Goal: Check status: Check status

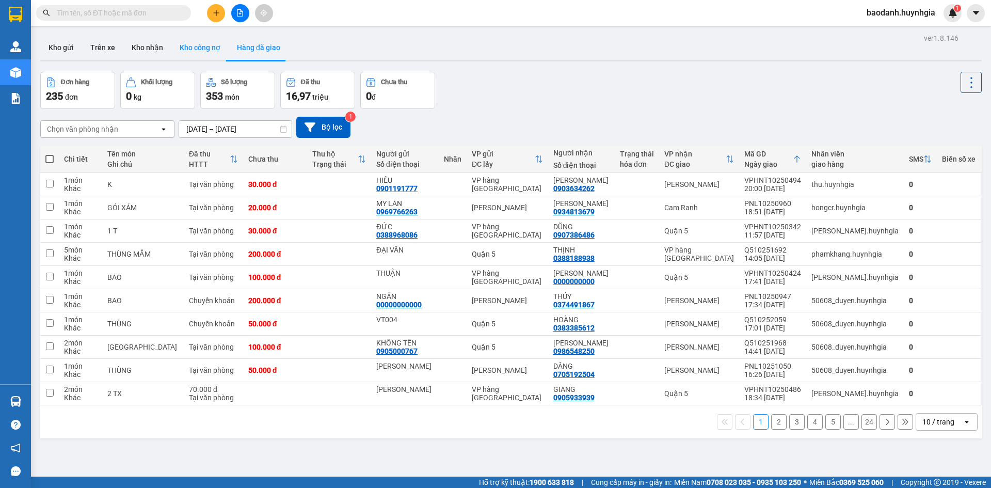
drag, startPoint x: 190, startPoint y: 41, endPoint x: 91, endPoint y: 36, distance: 98.8
click at [190, 42] on button "Kho công nợ" at bounding box center [199, 47] width 57 height 25
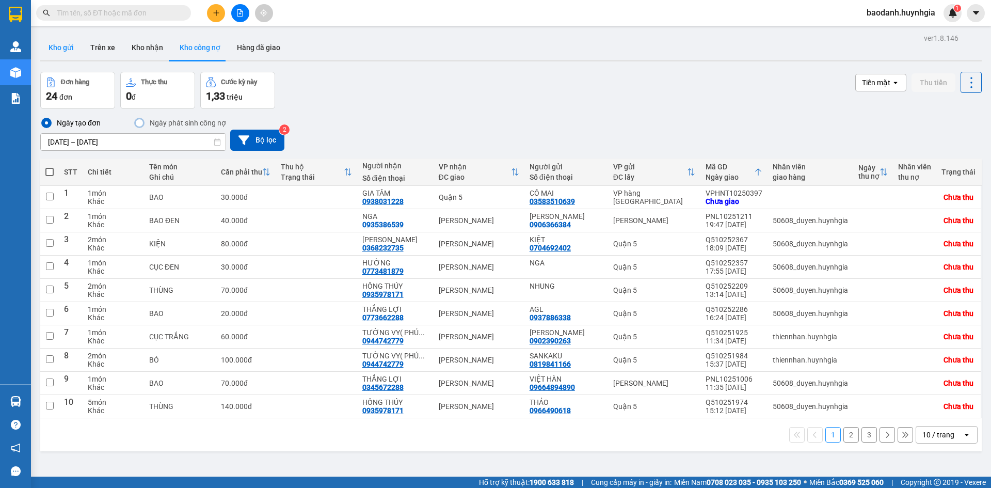
drag, startPoint x: 70, startPoint y: 49, endPoint x: 80, endPoint y: 45, distance: 10.6
click at [70, 49] on button "Kho gửi" at bounding box center [61, 47] width 42 height 25
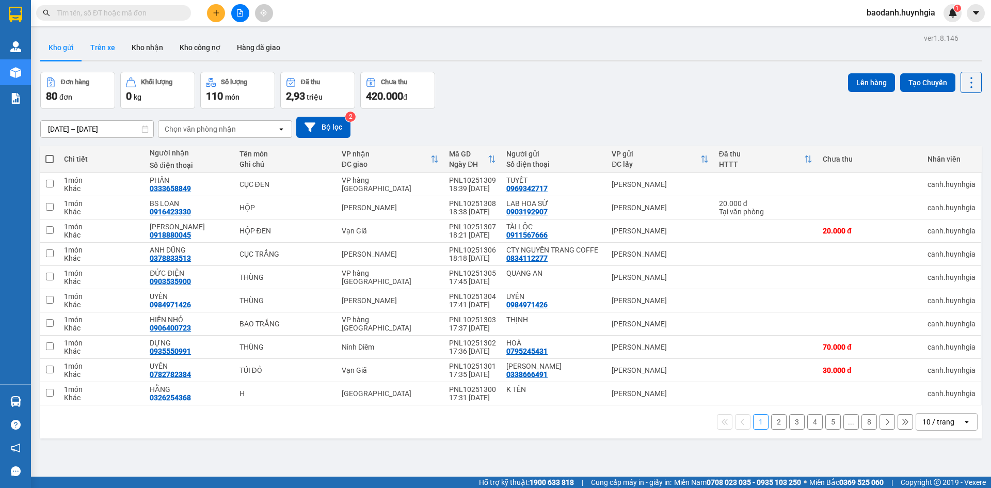
click at [100, 43] on button "Trên xe" at bounding box center [102, 47] width 41 height 25
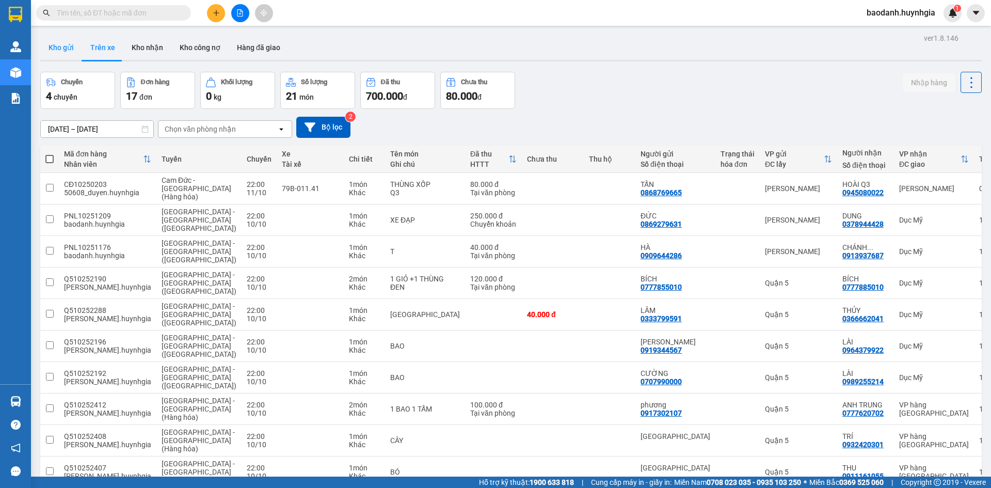
click at [63, 45] on button "Kho gửi" at bounding box center [61, 47] width 42 height 25
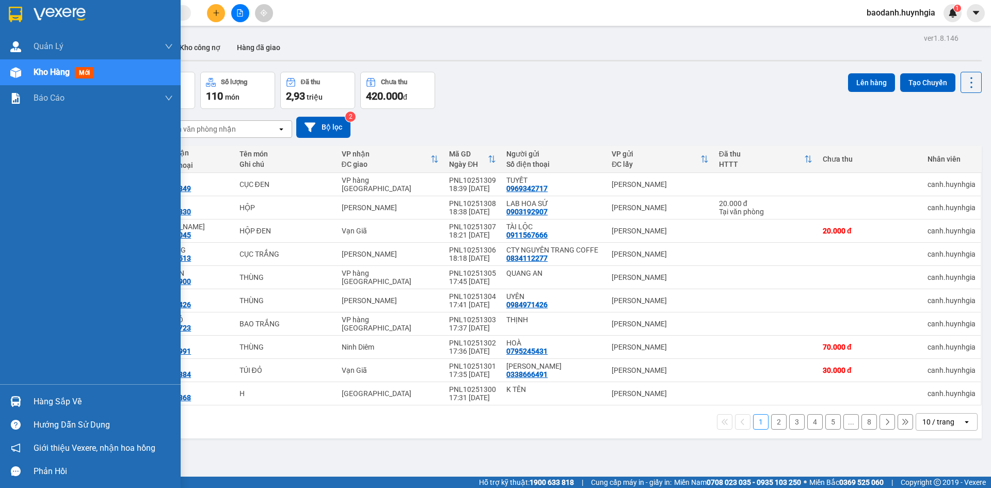
click at [53, 401] on div "Hàng sắp về" at bounding box center [103, 401] width 139 height 15
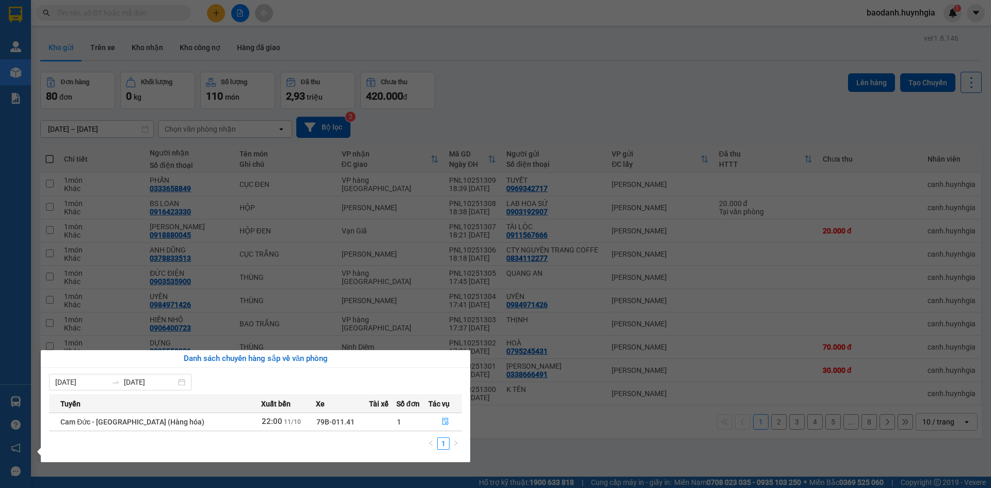
click at [635, 469] on section "Kết quả tìm kiếm ( 0 ) Bộ lọc No Data baodanh.huynhgia 1 Quản [PERSON_NAME] lý …" at bounding box center [495, 244] width 991 height 488
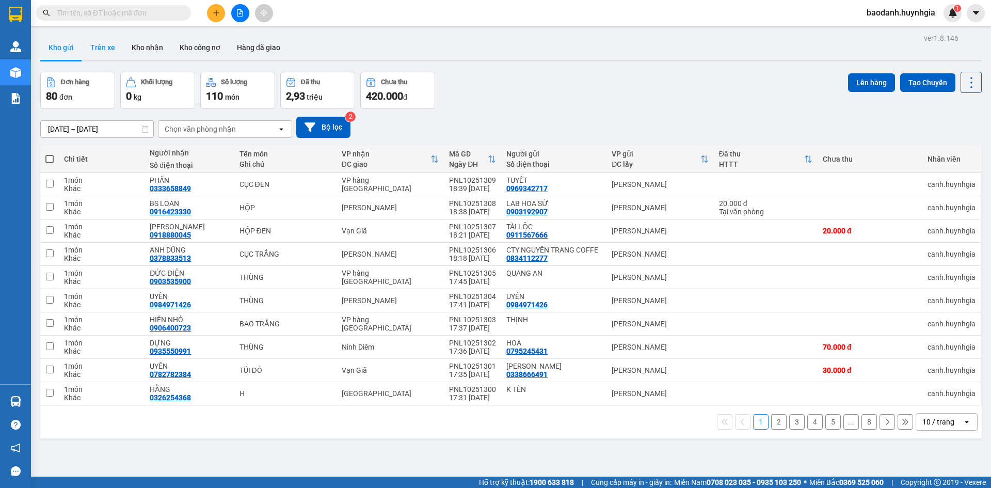
click at [105, 49] on button "Trên xe" at bounding box center [102, 47] width 41 height 25
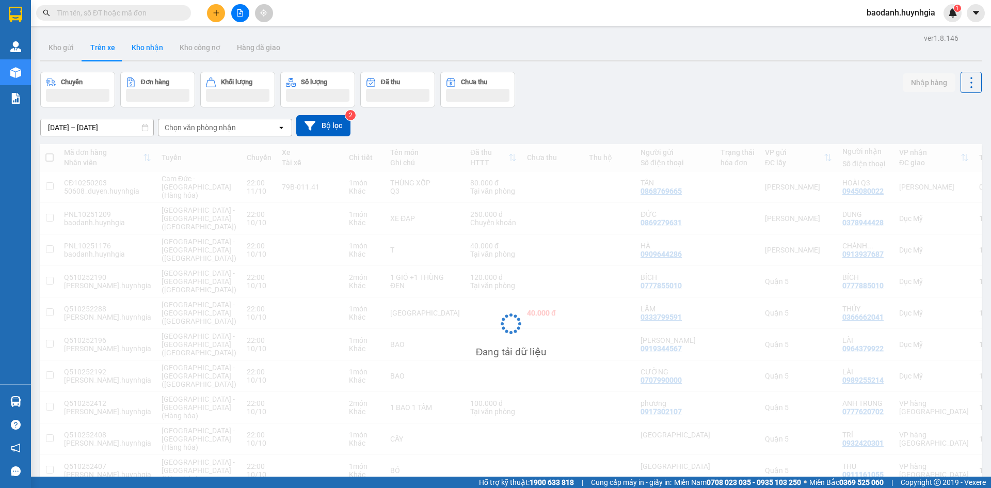
click at [137, 46] on button "Kho nhận" at bounding box center [147, 47] width 48 height 25
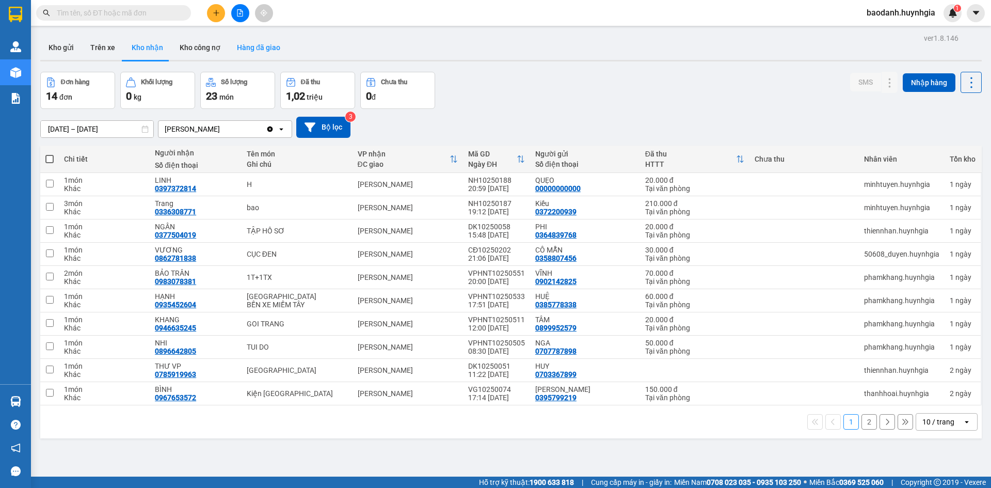
click at [269, 51] on button "Hàng đã giao" at bounding box center [259, 47] width 60 height 25
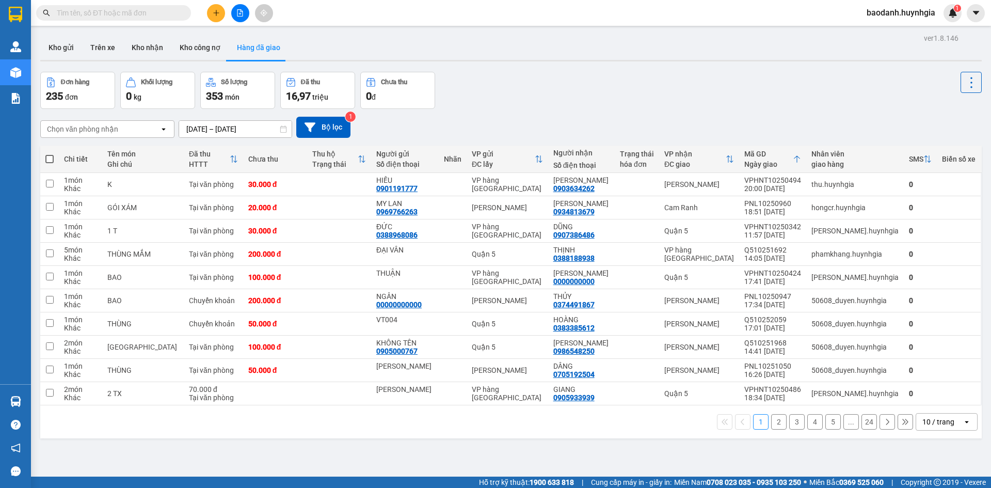
click at [930, 424] on div "10 / trang" at bounding box center [939, 422] width 32 height 10
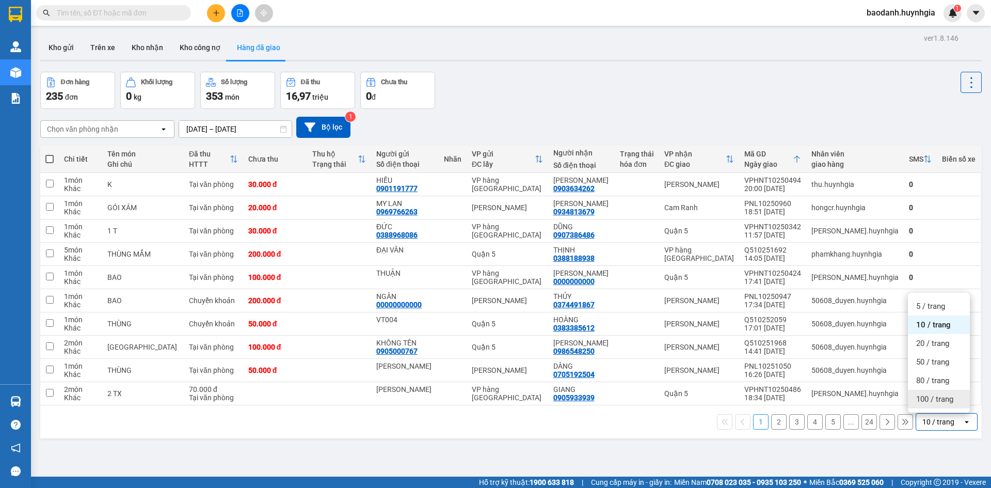
click at [923, 395] on span "100 / trang" at bounding box center [934, 399] width 37 height 10
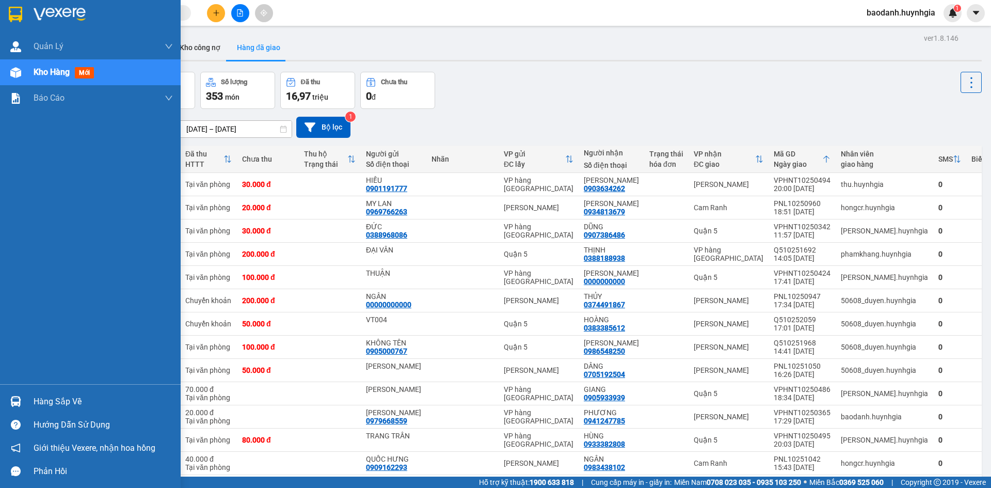
click at [77, 400] on div "Hàng sắp về" at bounding box center [103, 401] width 139 height 15
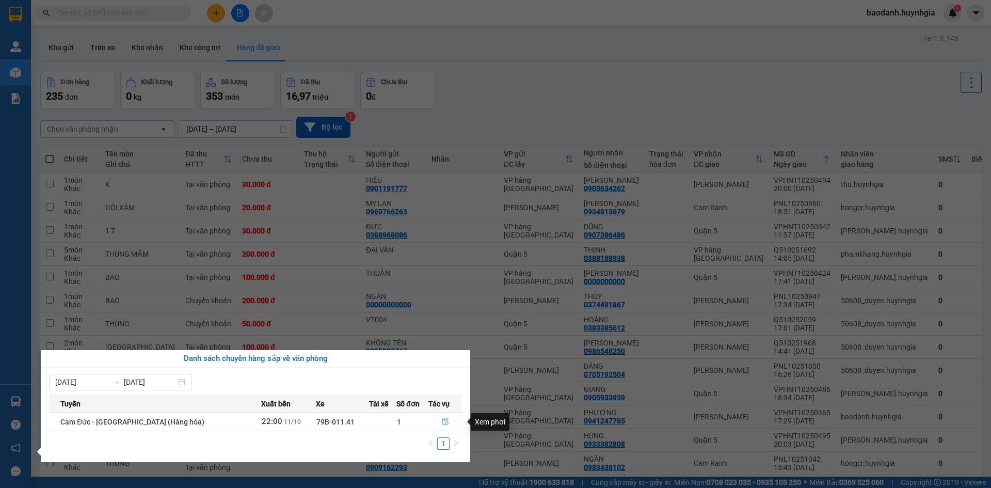
click at [442, 423] on icon "file-done" at bounding box center [445, 421] width 7 height 7
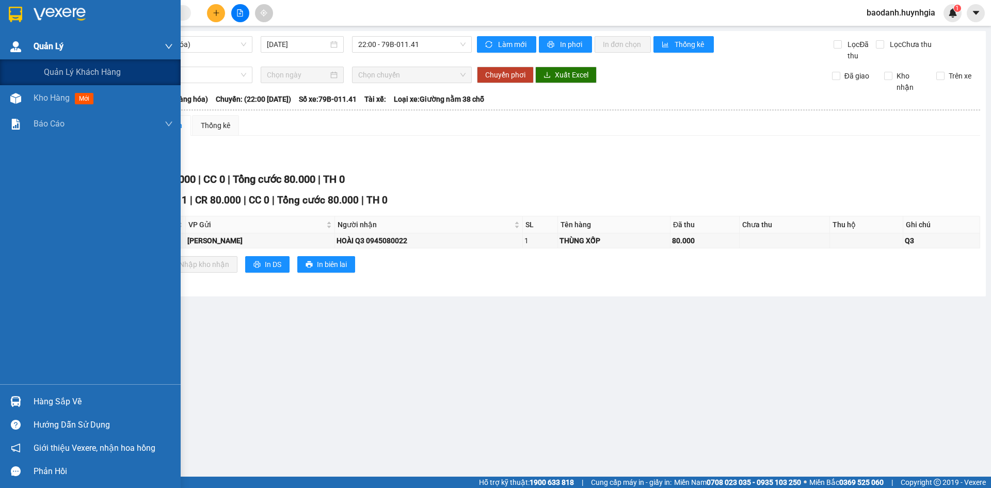
click at [55, 41] on span "Quản Lý" at bounding box center [49, 46] width 30 height 13
